Goal: Transaction & Acquisition: Purchase product/service

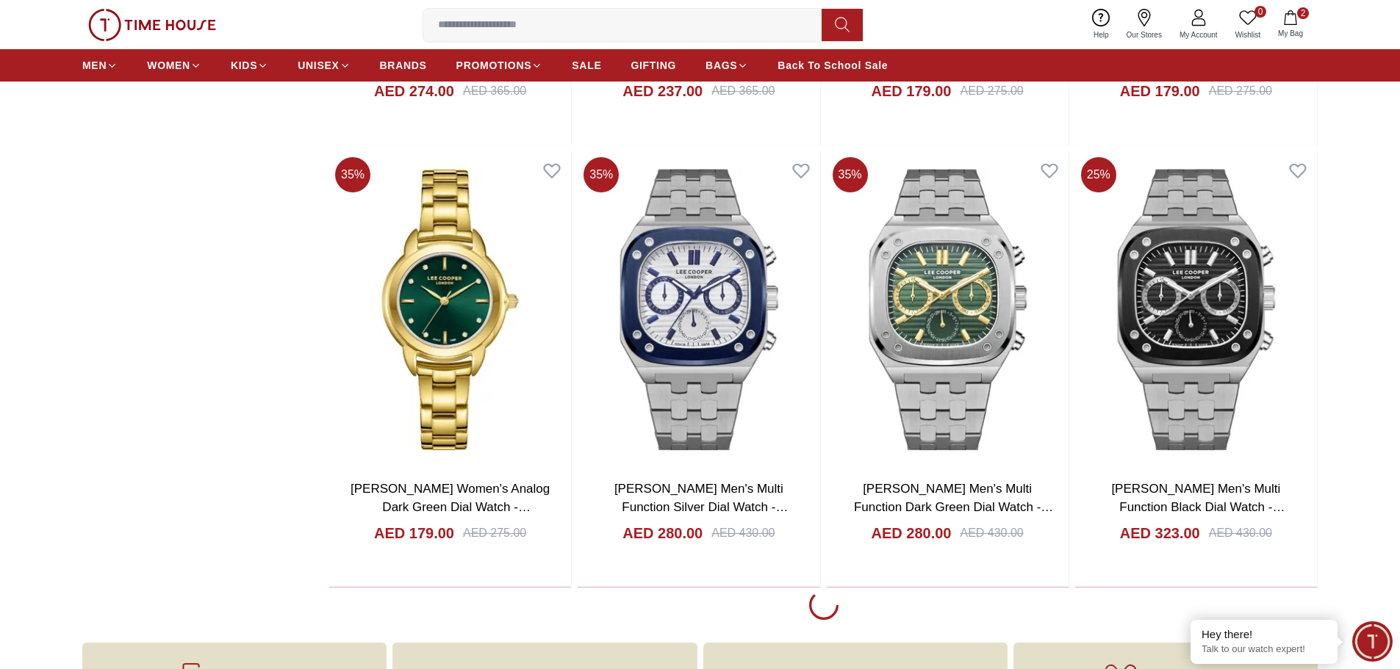
scroll to position [2425, 0]
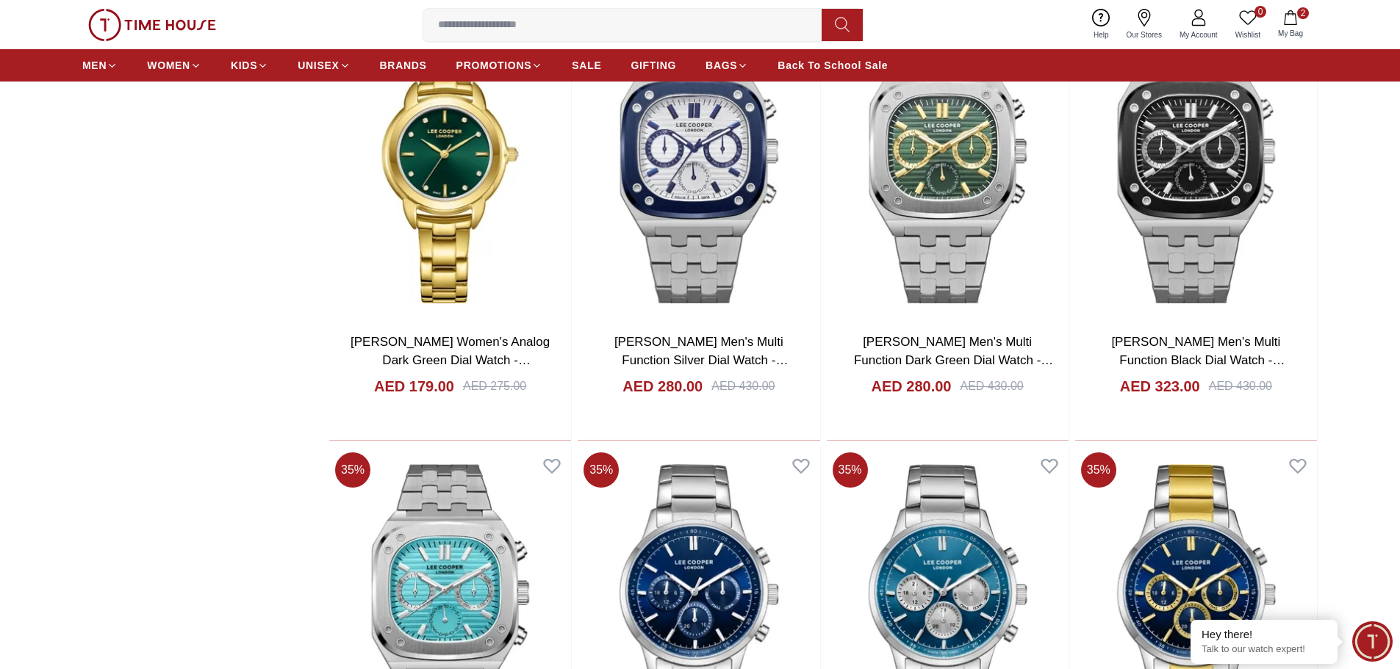
scroll to position [2057, 0]
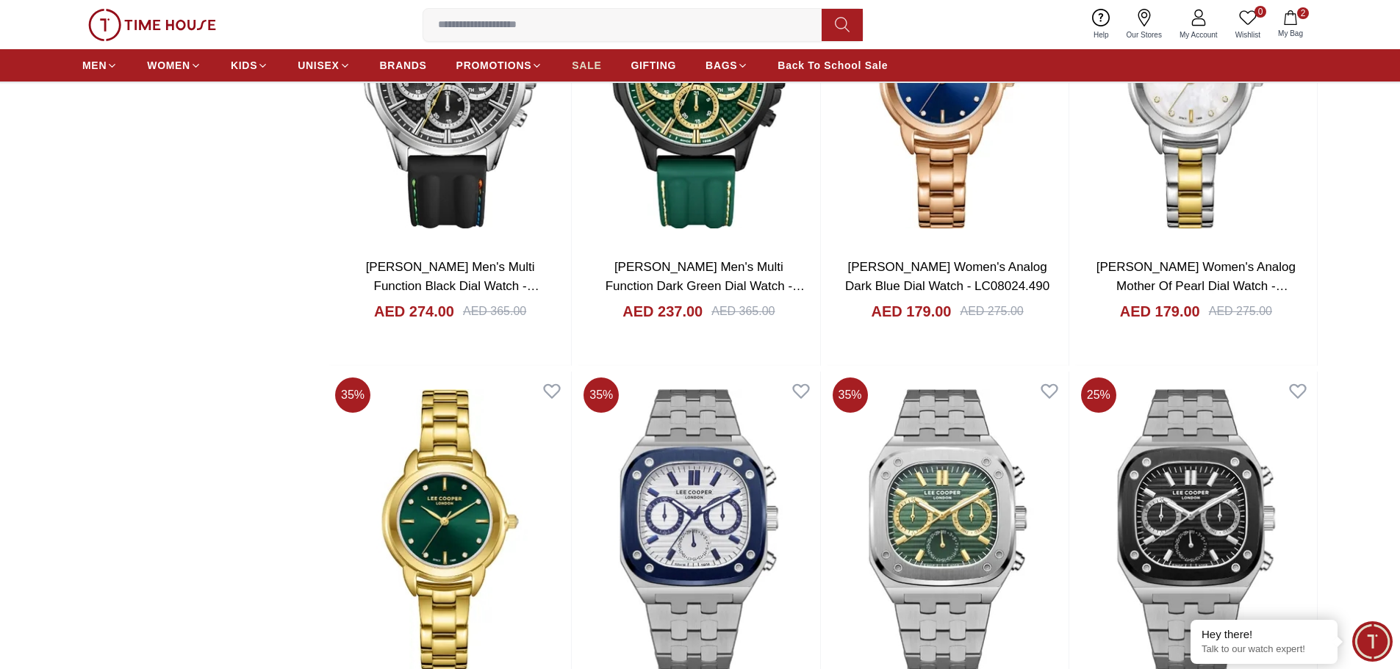
click at [594, 63] on span "SALE" at bounding box center [586, 65] width 29 height 15
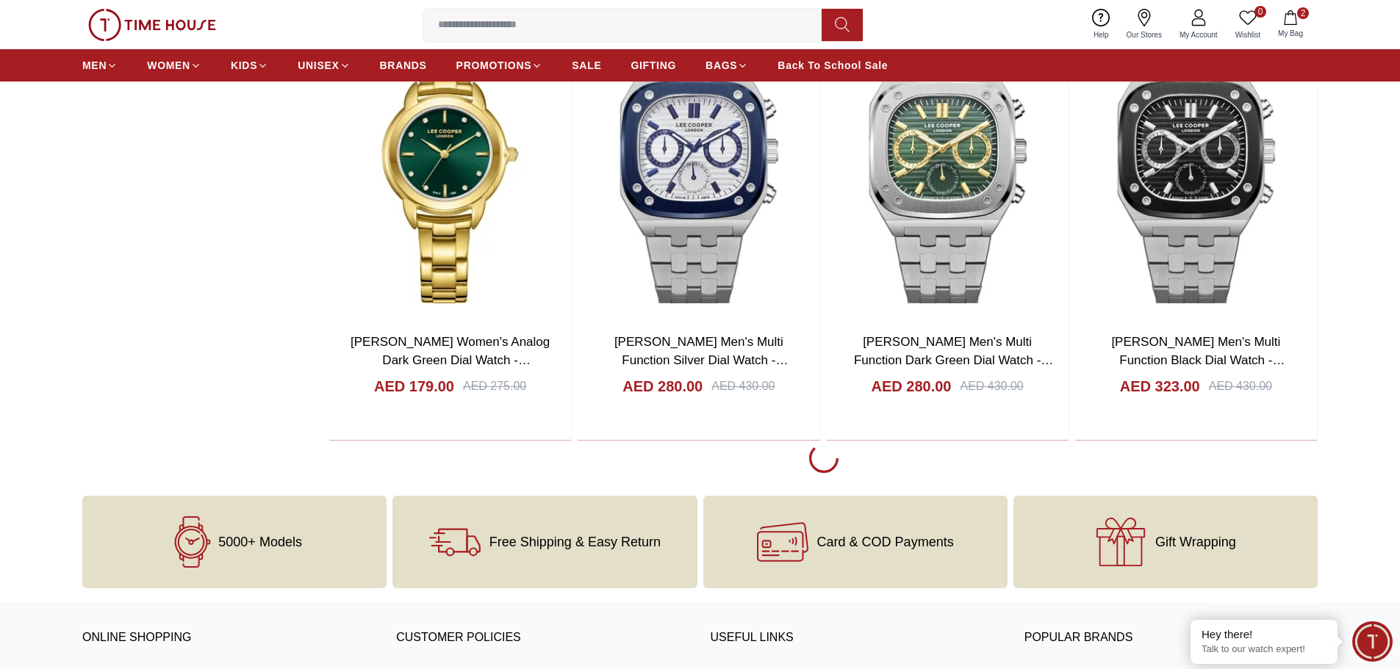
scroll to position [2498, 0]
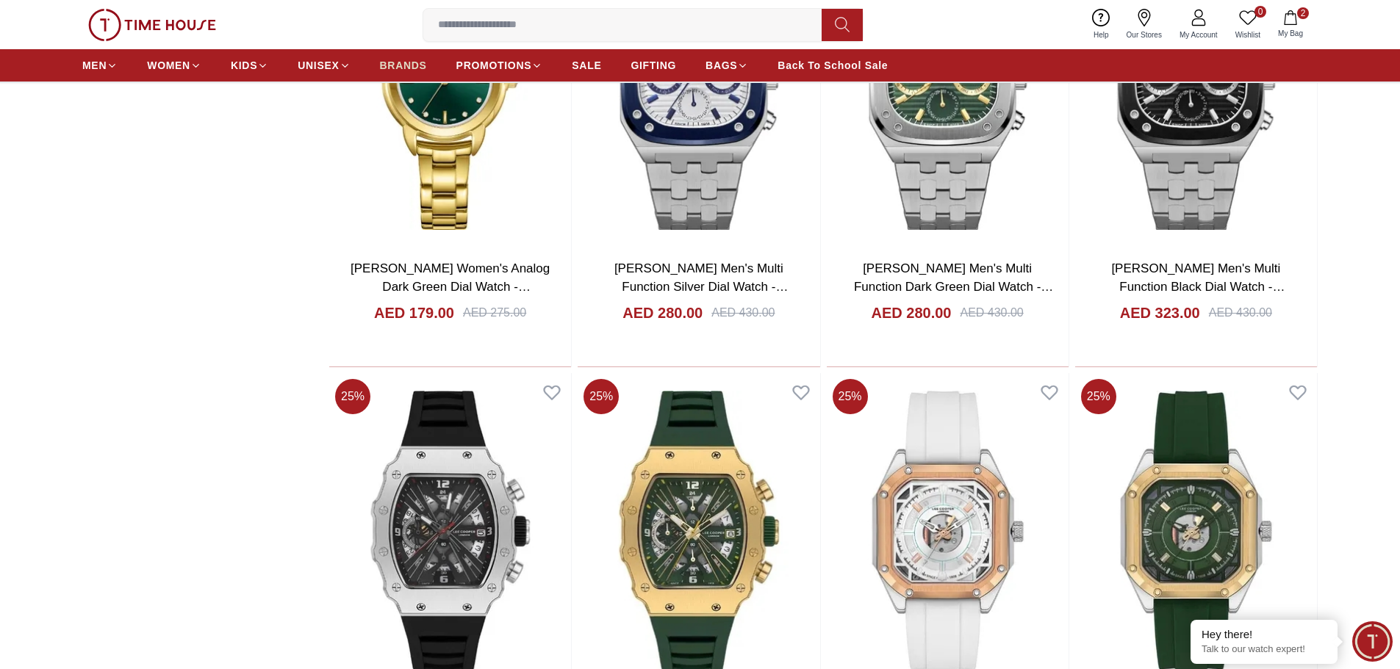
click at [387, 68] on span "BRANDS" at bounding box center [403, 65] width 47 height 15
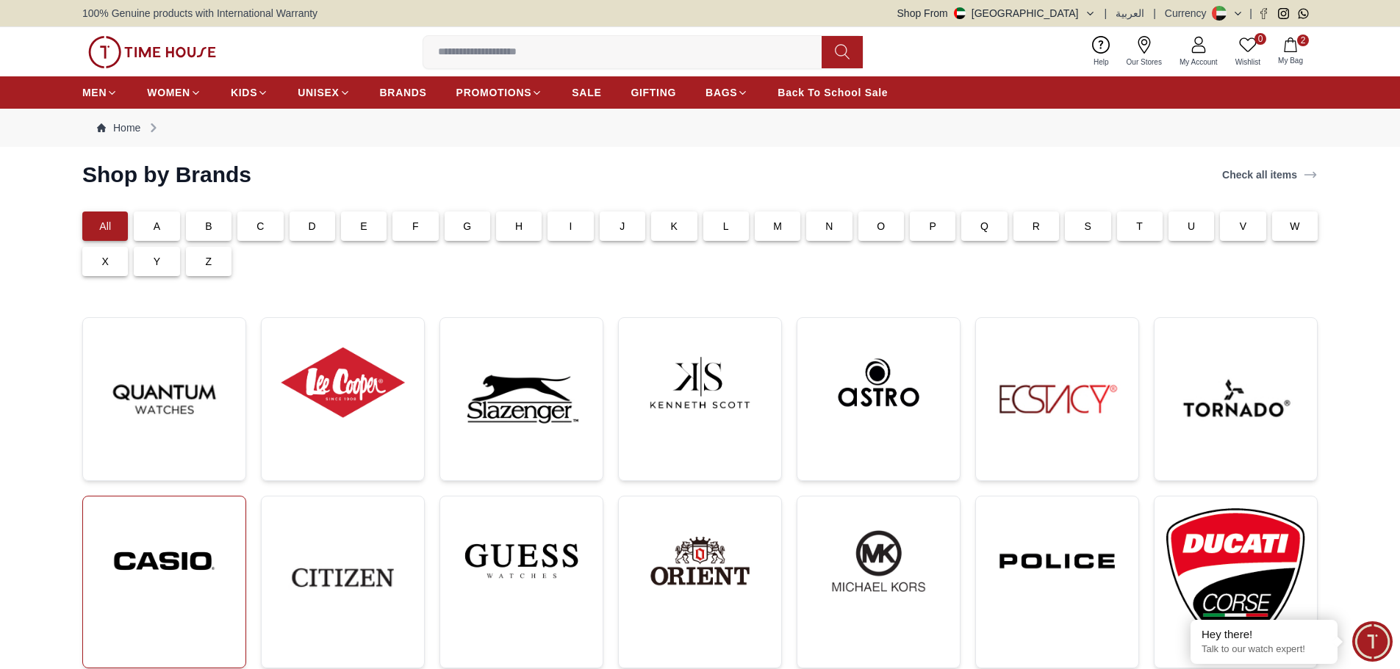
click at [168, 556] on img at bounding box center [164, 561] width 139 height 106
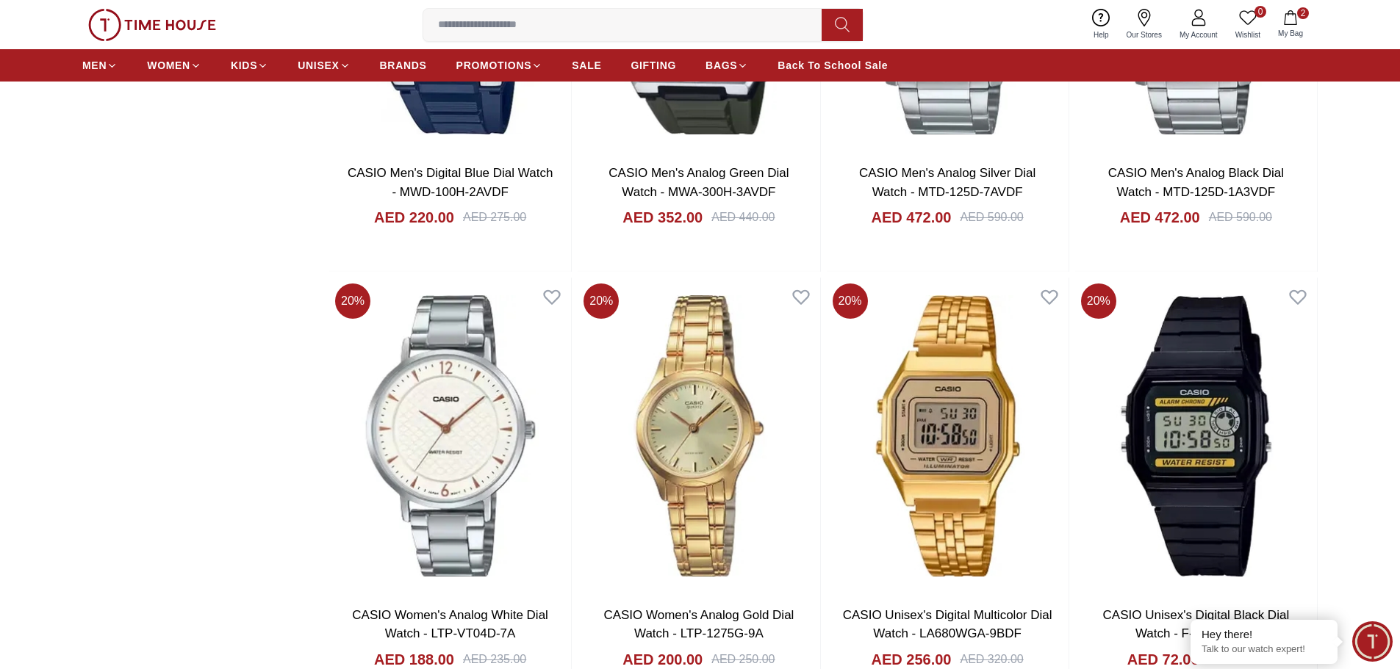
scroll to position [2645, 0]
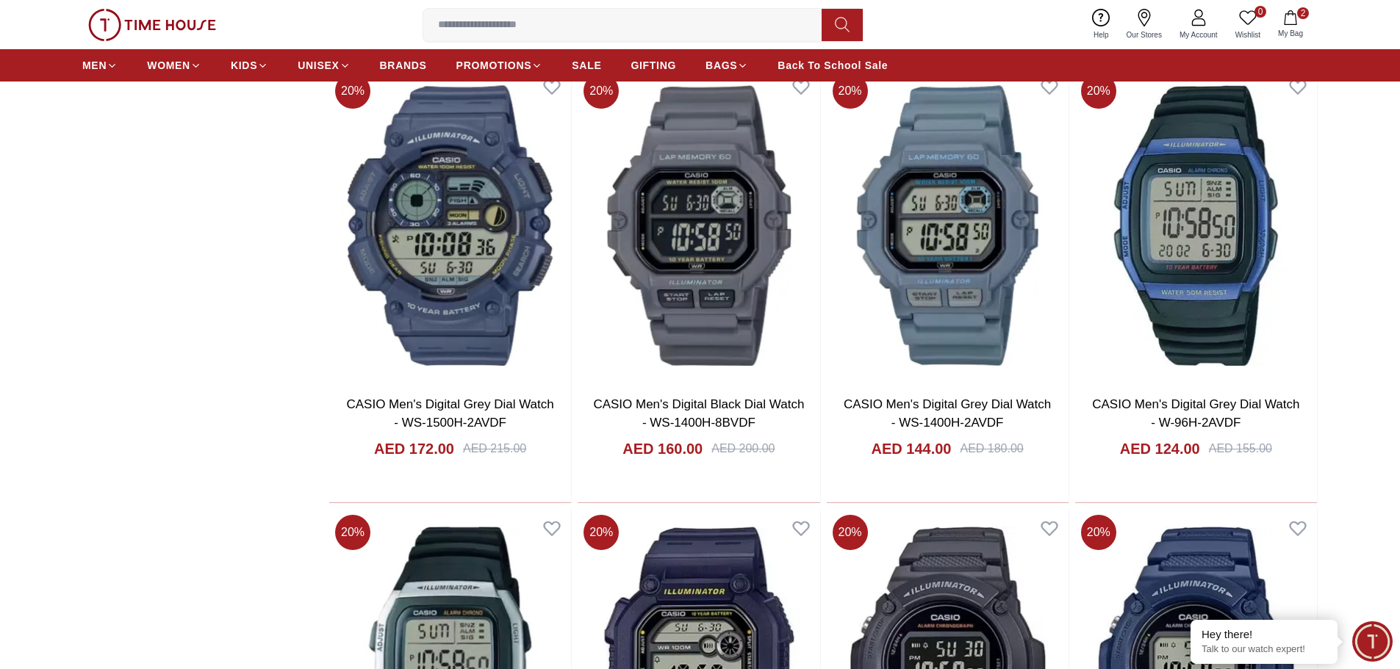
scroll to position [6834, 0]
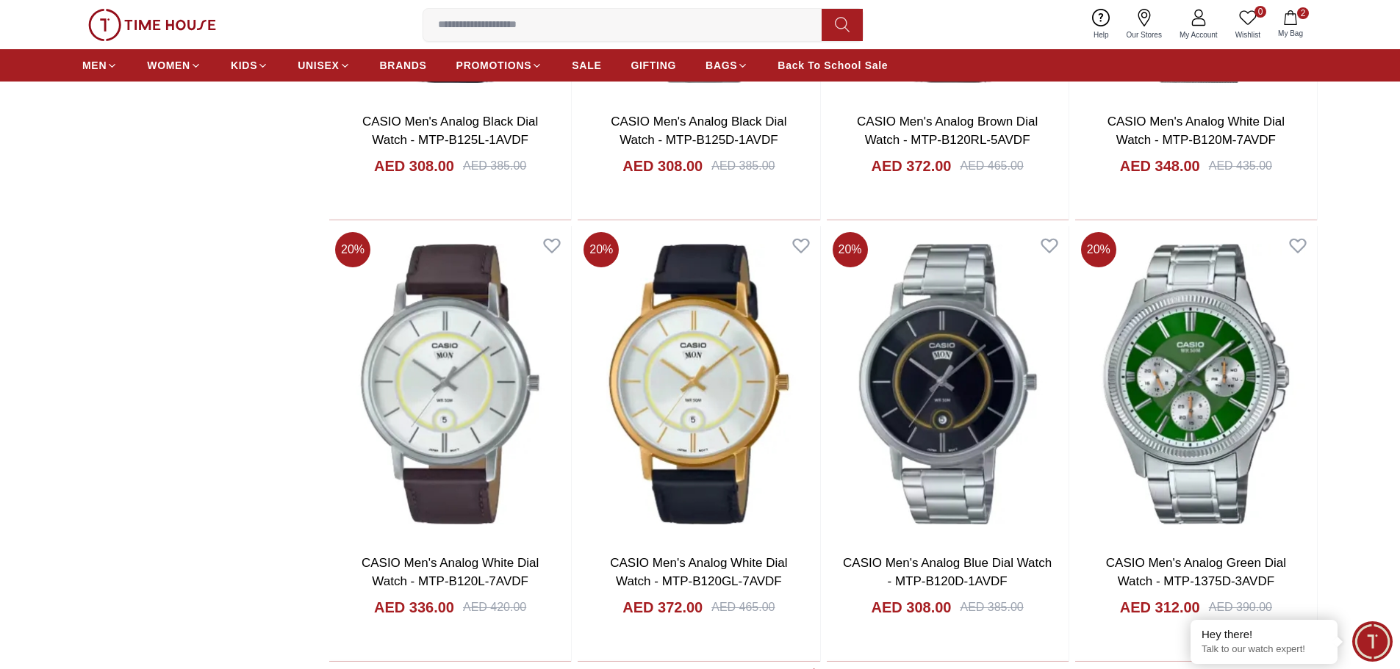
scroll to position [11463, 0]
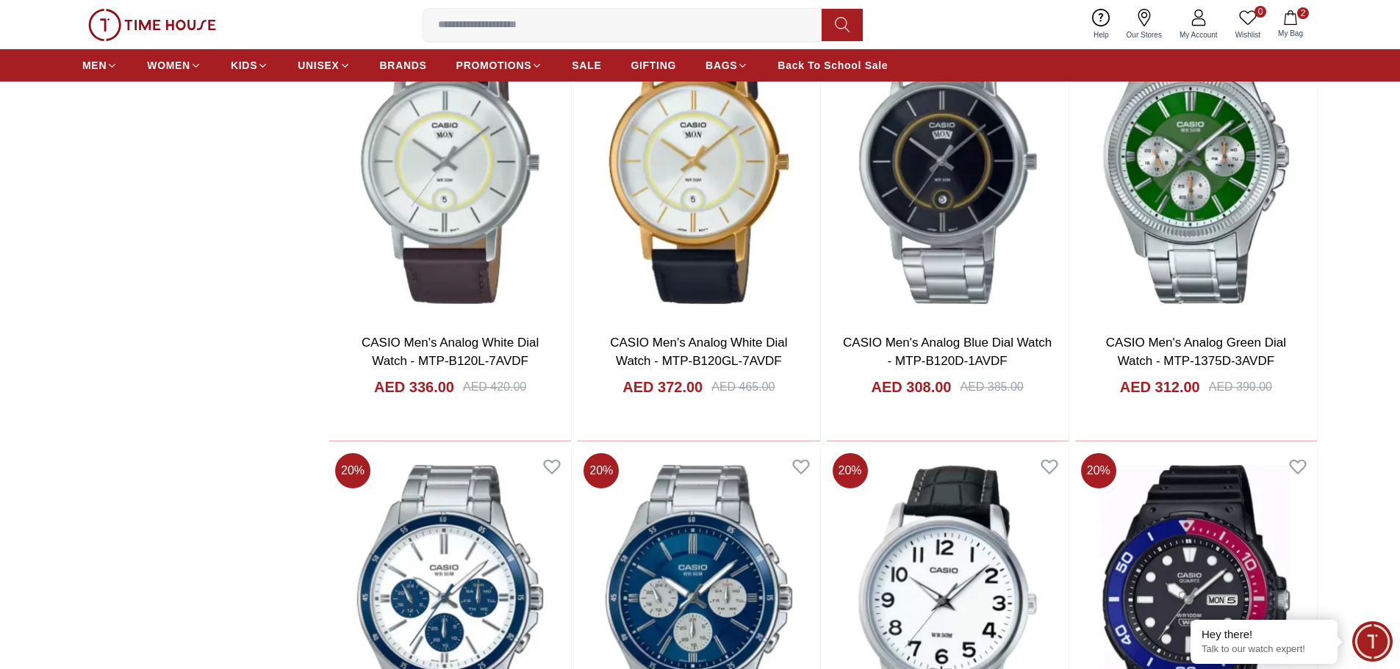
scroll to position [11757, 0]
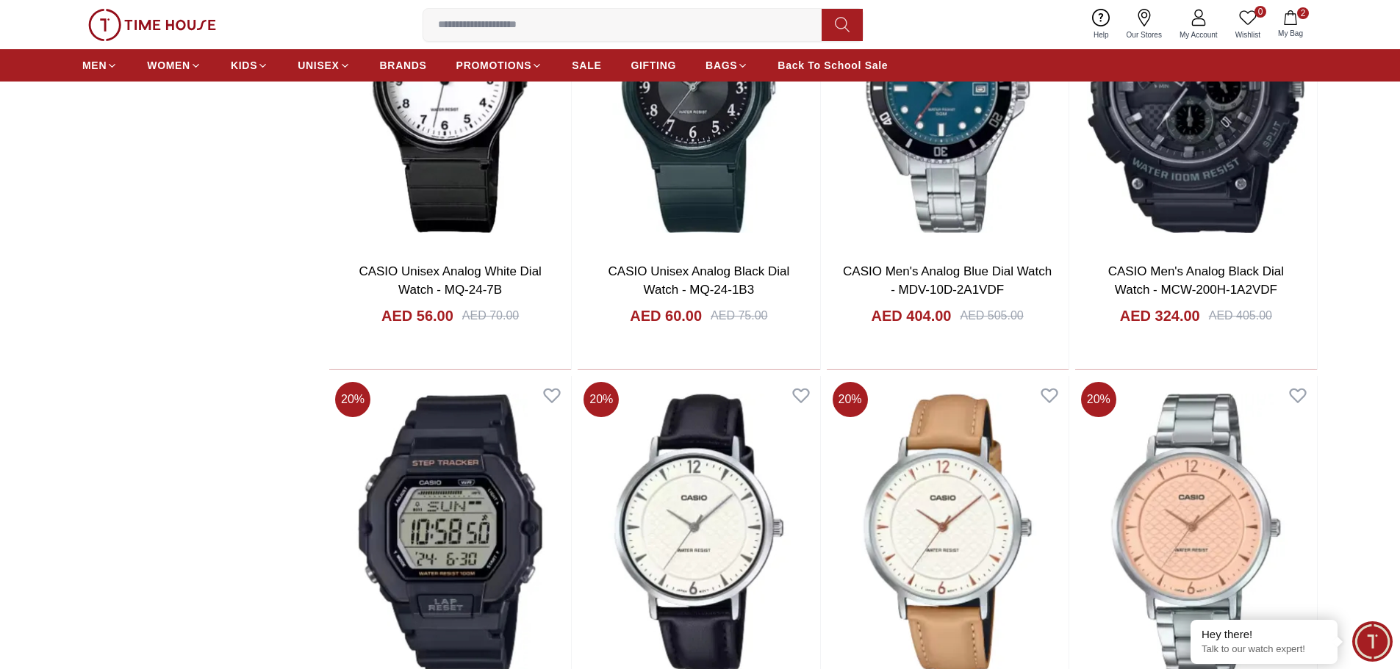
scroll to position [12124, 0]
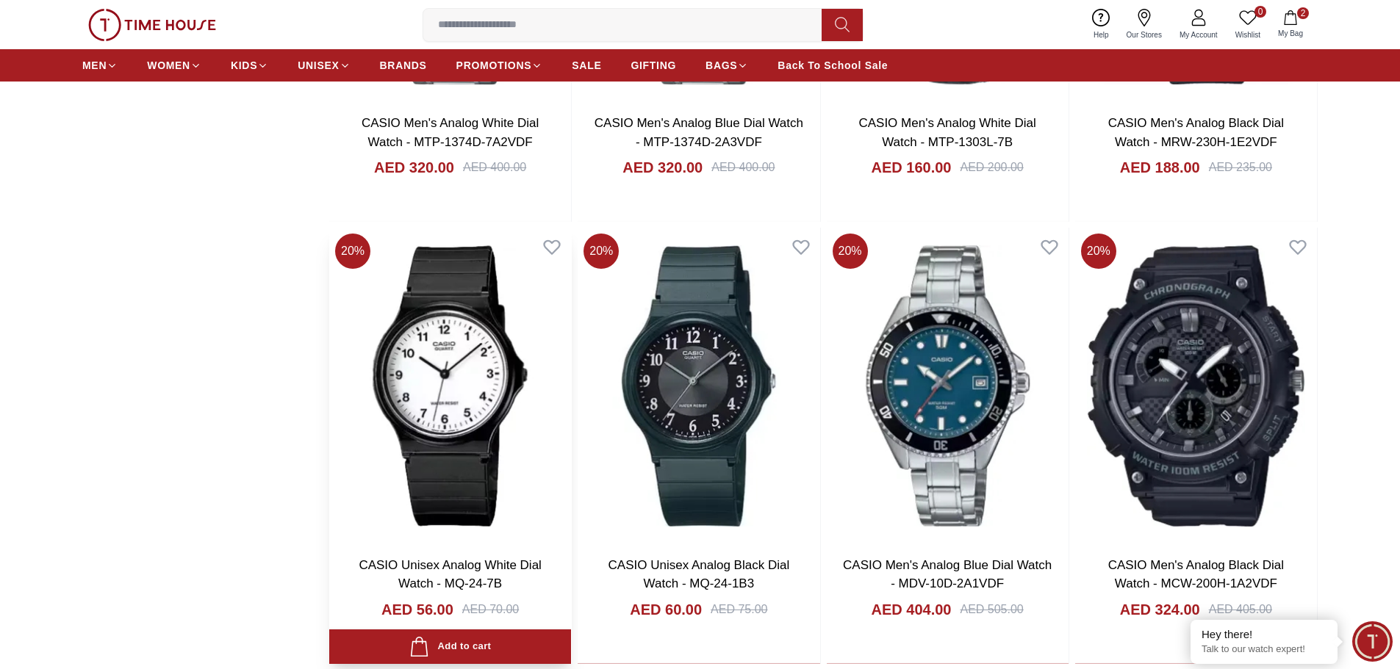
click at [388, 376] on img at bounding box center [450, 386] width 242 height 316
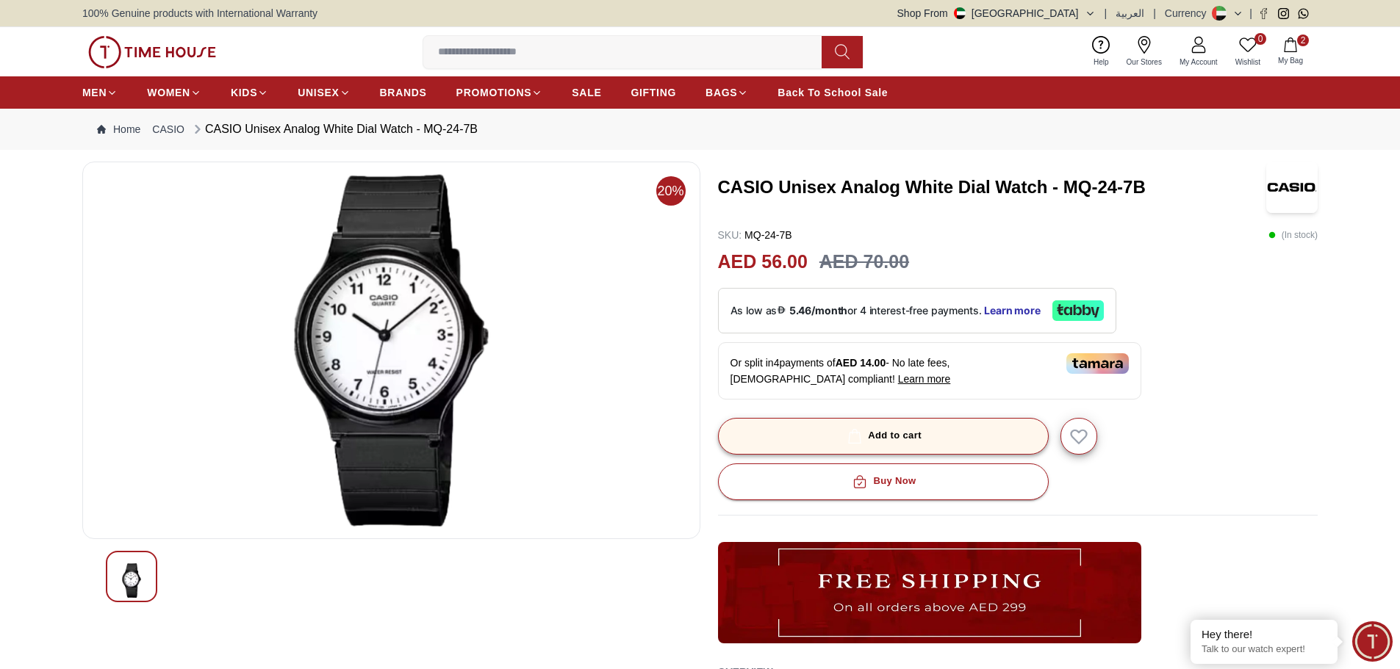
click at [913, 430] on div "Add to cart" at bounding box center [882, 436] width 77 height 17
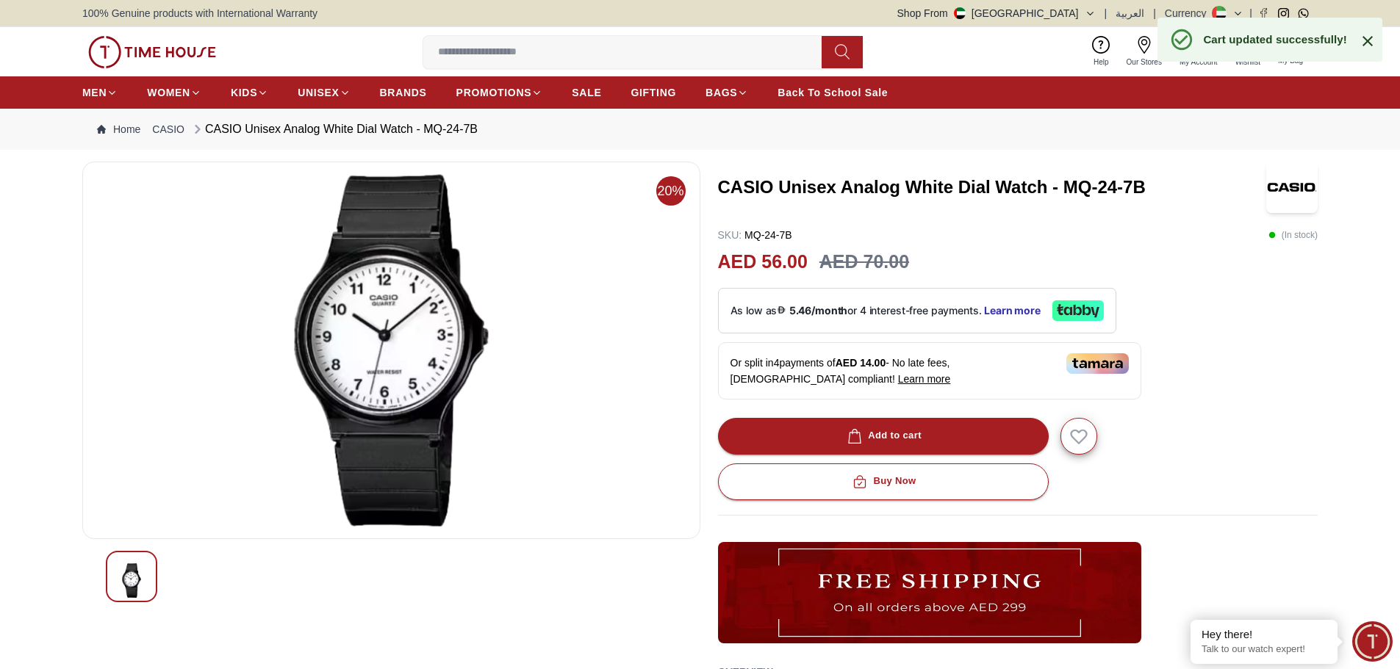
click at [1365, 35] on icon at bounding box center [1368, 41] width 18 height 18
click at [1303, 37] on span "3" at bounding box center [1303, 41] width 12 height 12
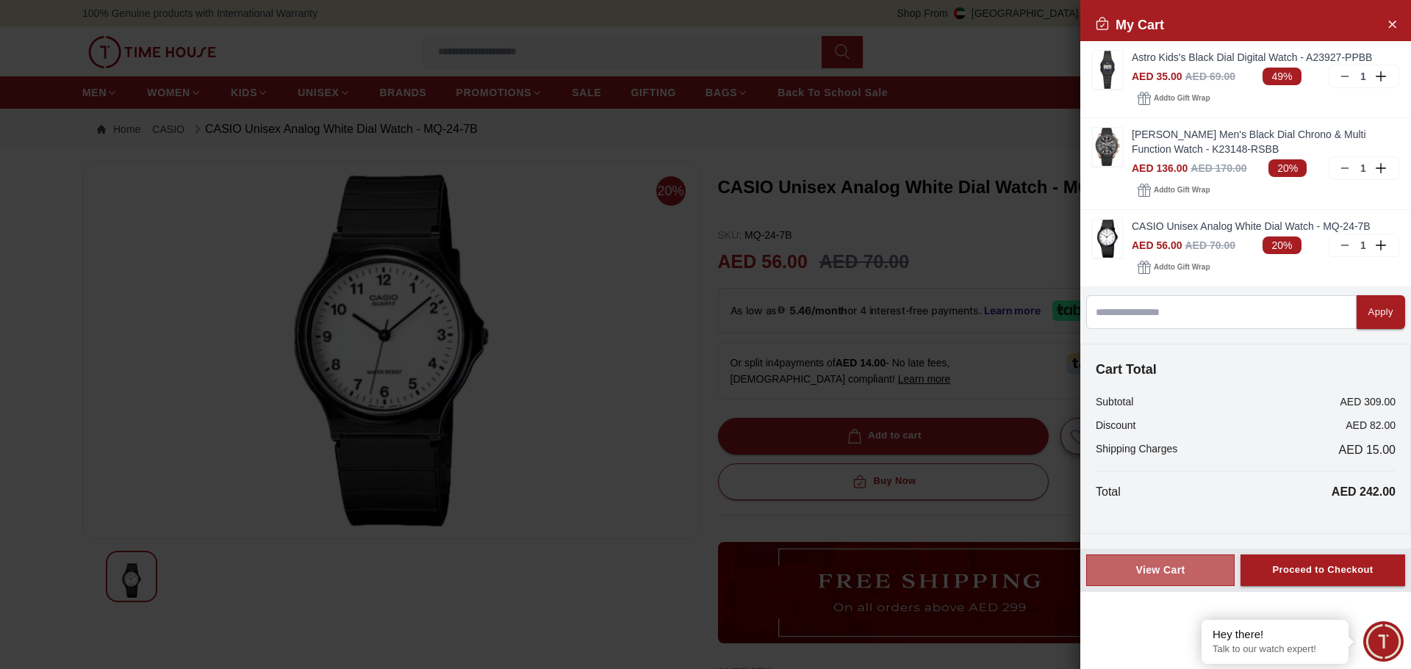
click at [1160, 575] on div "View Cart" at bounding box center [1160, 570] width 123 height 15
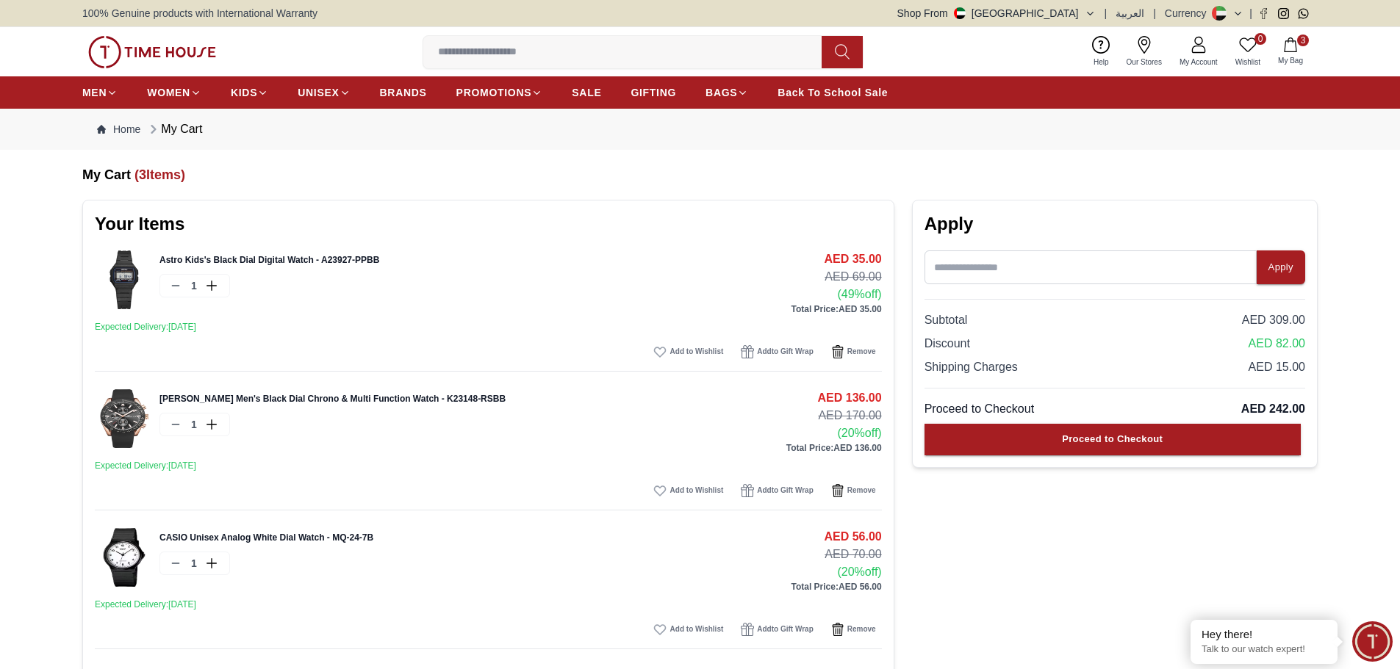
click at [121, 569] on img at bounding box center [124, 557] width 59 height 59
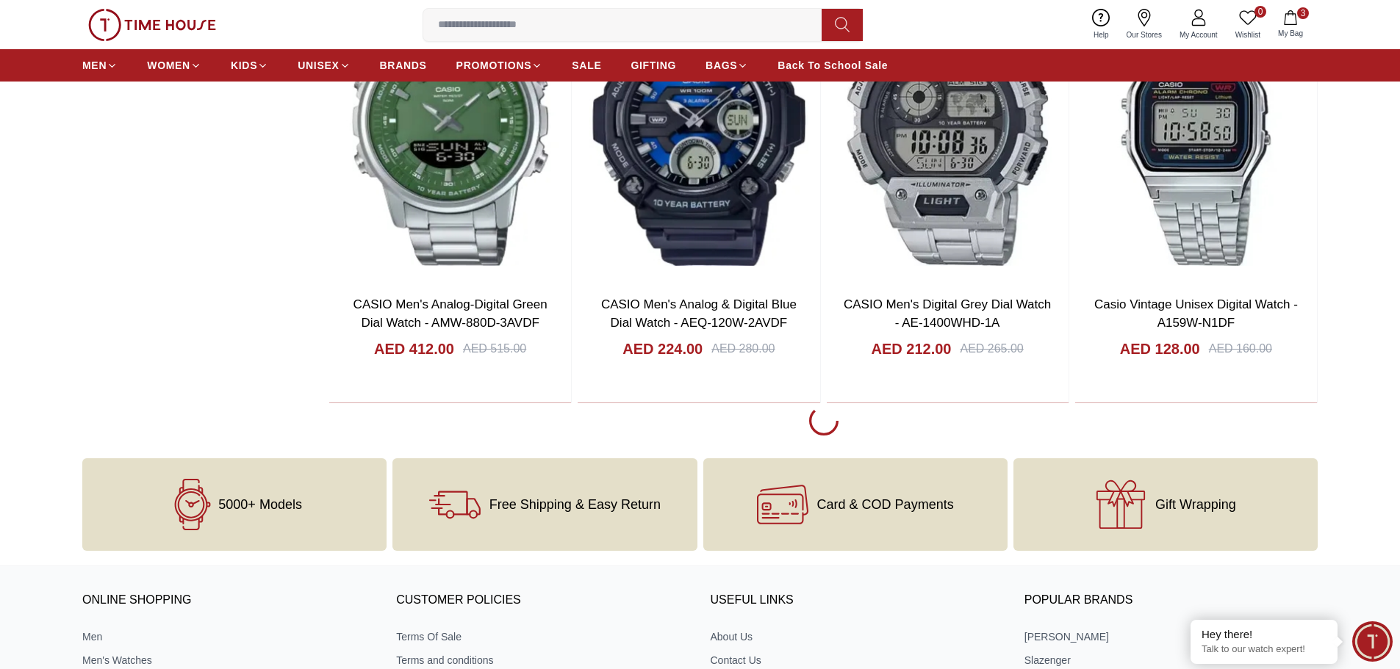
scroll to position [16142, 0]
